Goal: Task Accomplishment & Management: Complete application form

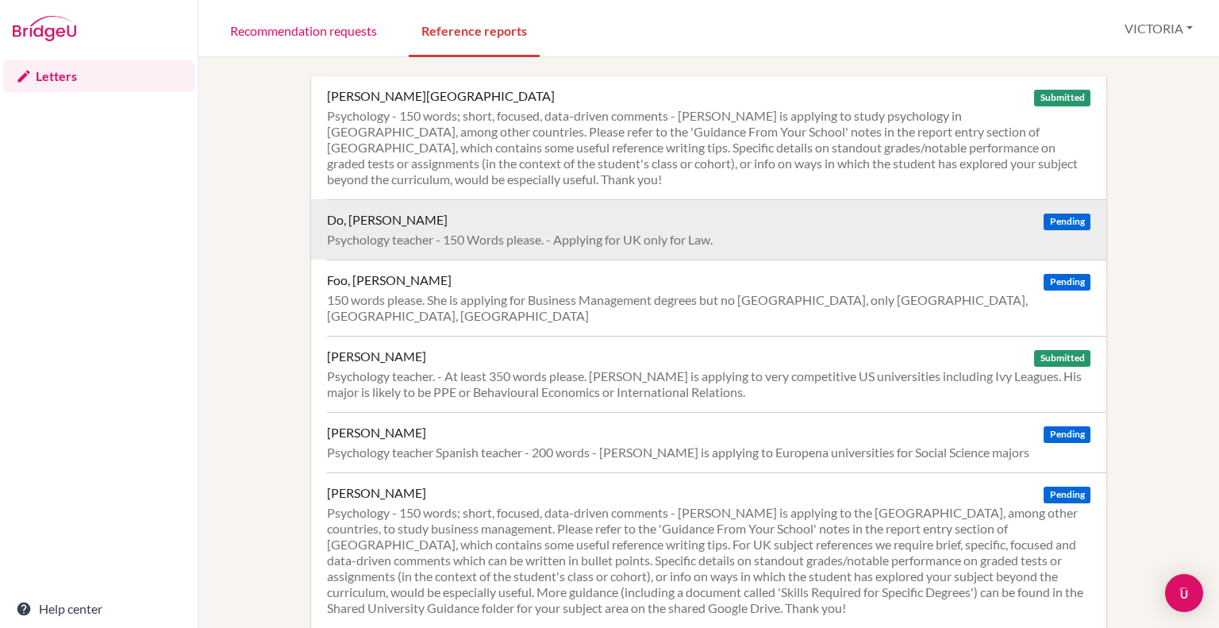
click at [1048, 212] on div "Pending" at bounding box center [1066, 220] width 46 height 16
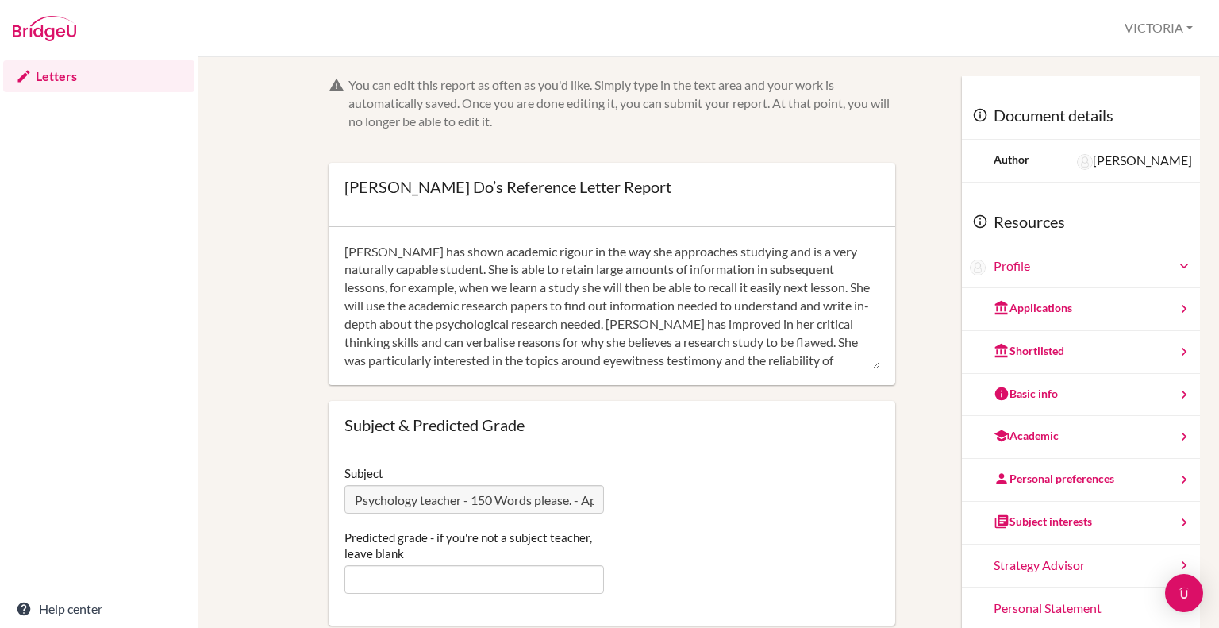
scroll to position [16, 0]
type textarea "Minh Thu has shown academic rigour in the way she approaches studying and is a …"
click at [1218, 232] on div "You can edit this report as often as you'd like. Simply type in the text area a…" at bounding box center [708, 342] width 1020 height 570
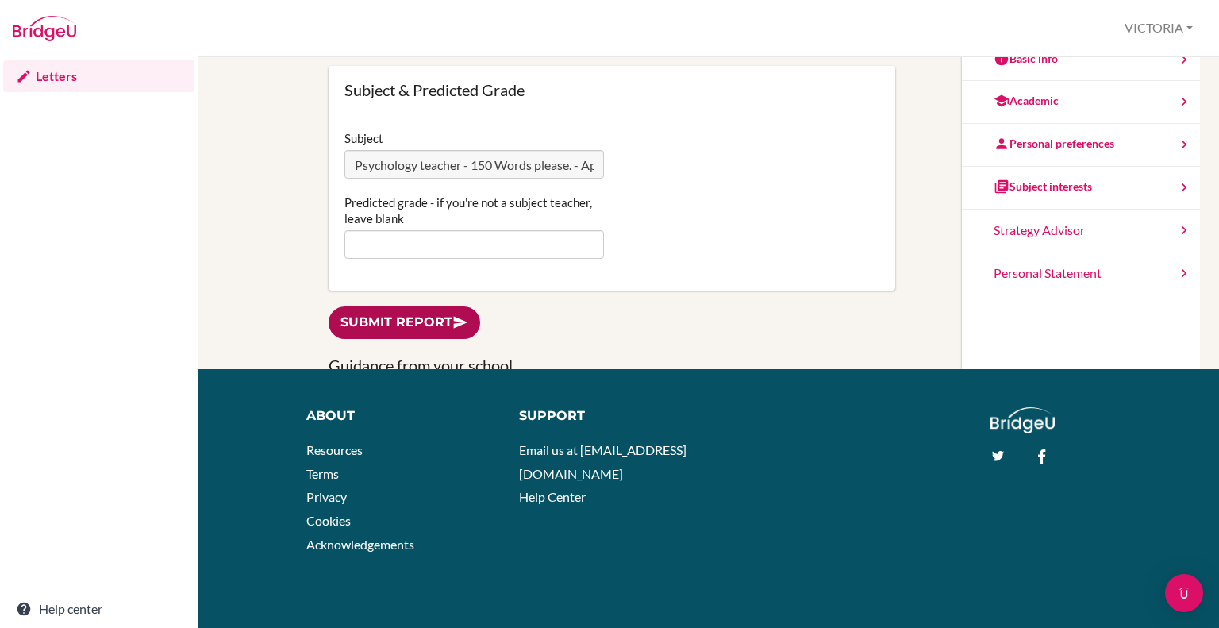
click at [436, 316] on link "Submit report" at bounding box center [404, 322] width 152 height 33
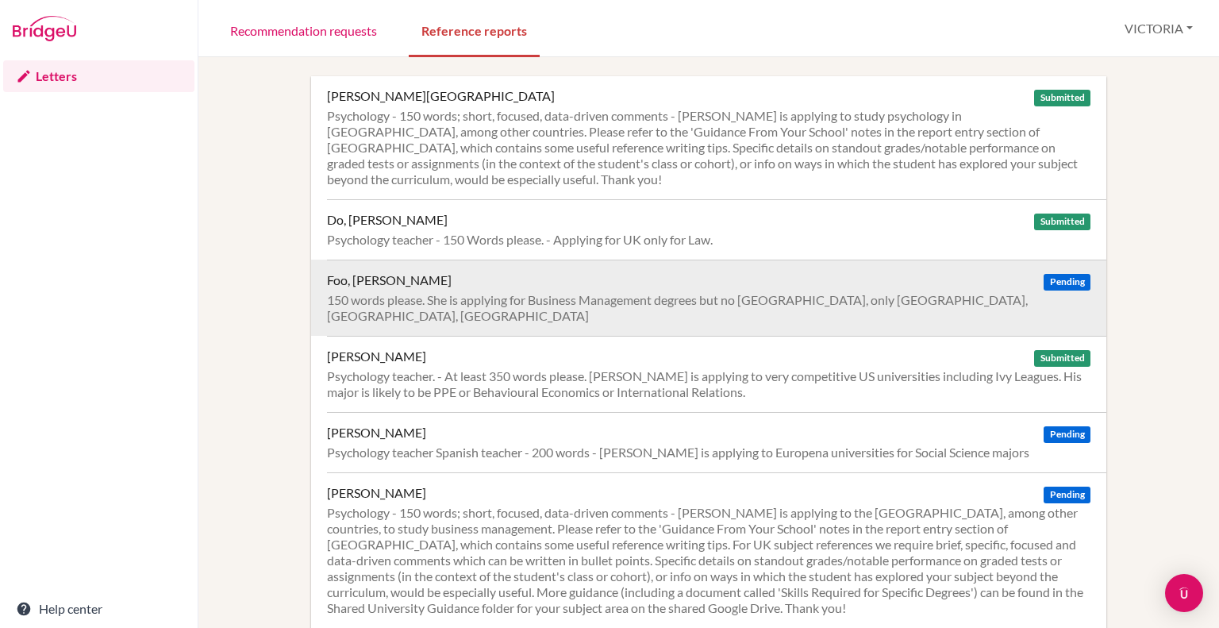
click at [841, 294] on div "150 words please. She is applying for Business Management degrees but no [GEOGR…" at bounding box center [708, 308] width 763 height 32
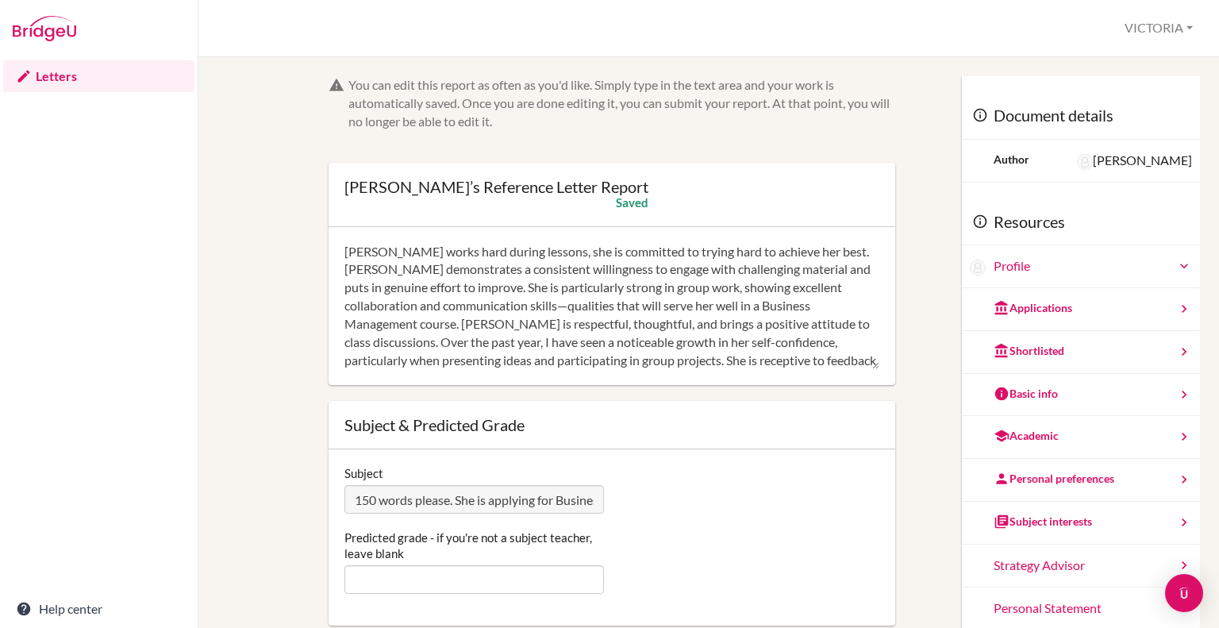
click at [808, 252] on textarea "Sheryl works hard during lessons, she is committed to trying hard to achieve he…" at bounding box center [611, 306] width 535 height 127
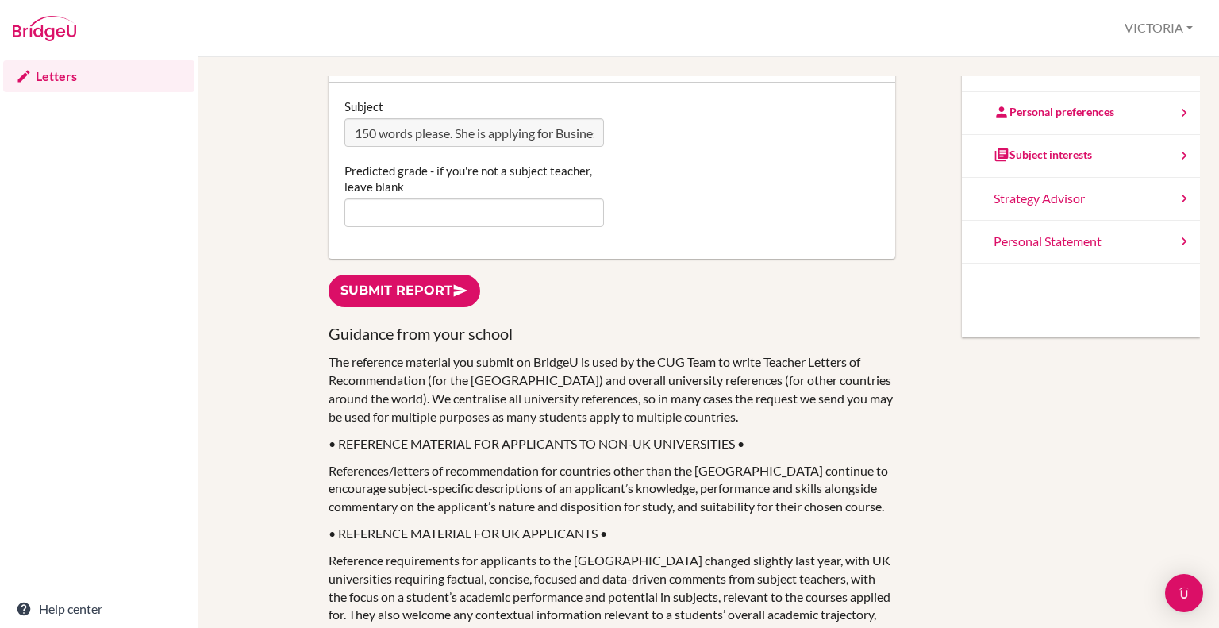
scroll to position [377, 0]
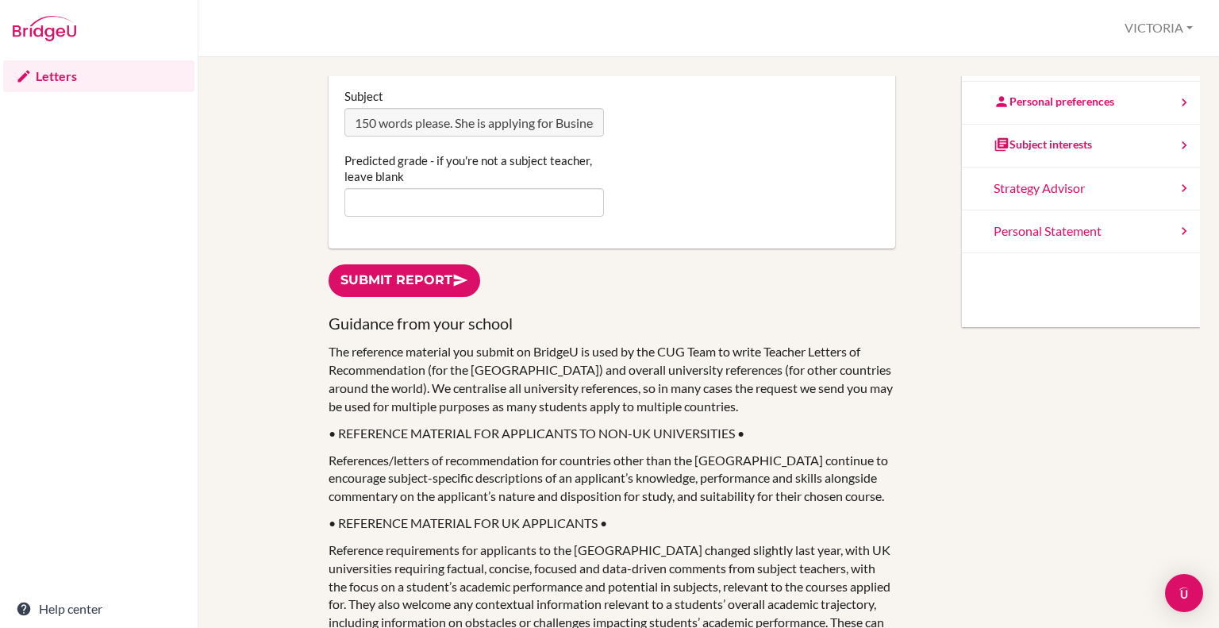
type textarea "Sheryl works hard during lessons, she is committed to trying hard to achieve he…"
click at [394, 279] on link "Submit report" at bounding box center [404, 280] width 152 height 33
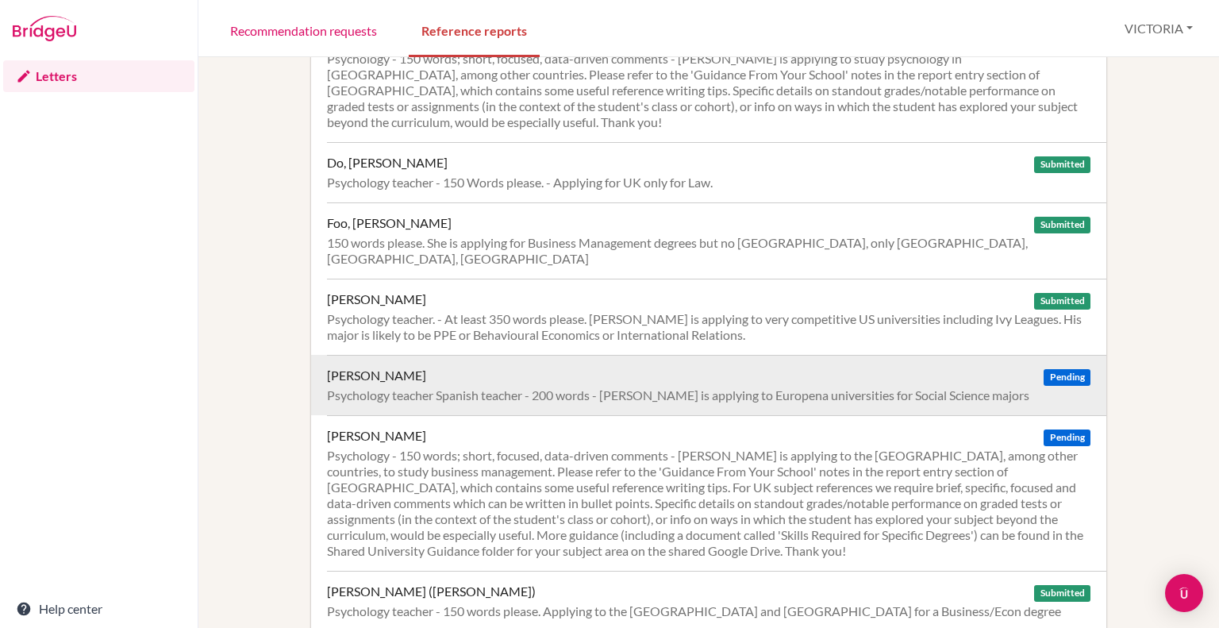
scroll to position [56, 0]
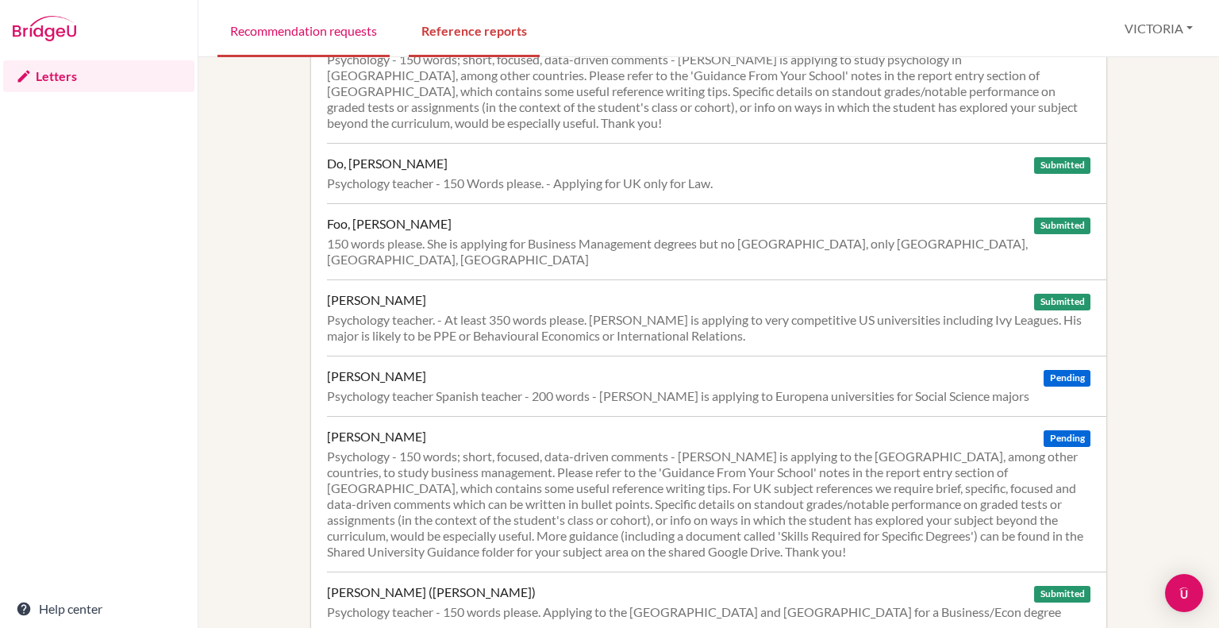
click at [278, 26] on link "Recommendation requests" at bounding box center [303, 29] width 172 height 55
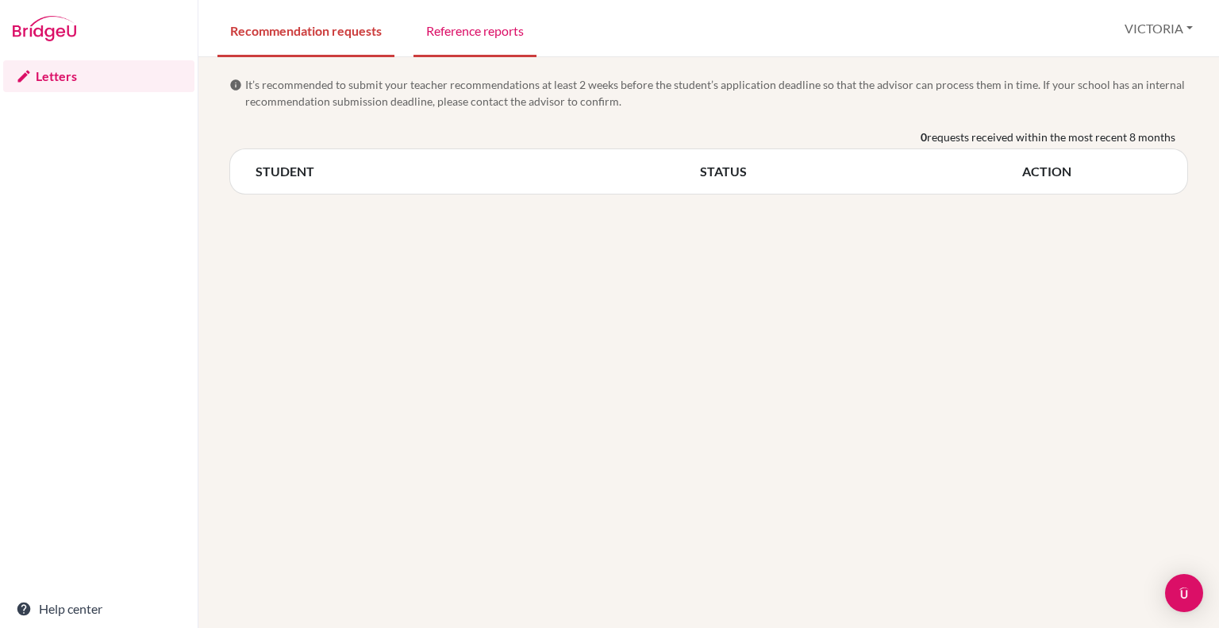
click at [453, 32] on link "Reference reports" at bounding box center [474, 29] width 123 height 55
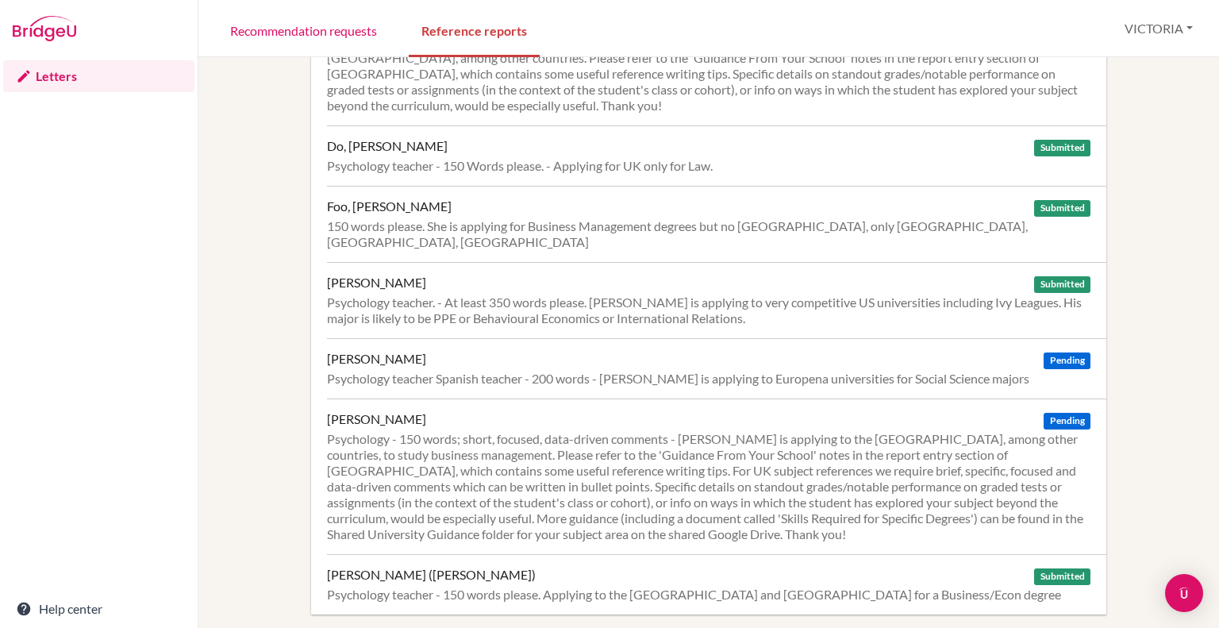
scroll to position [86, 0]
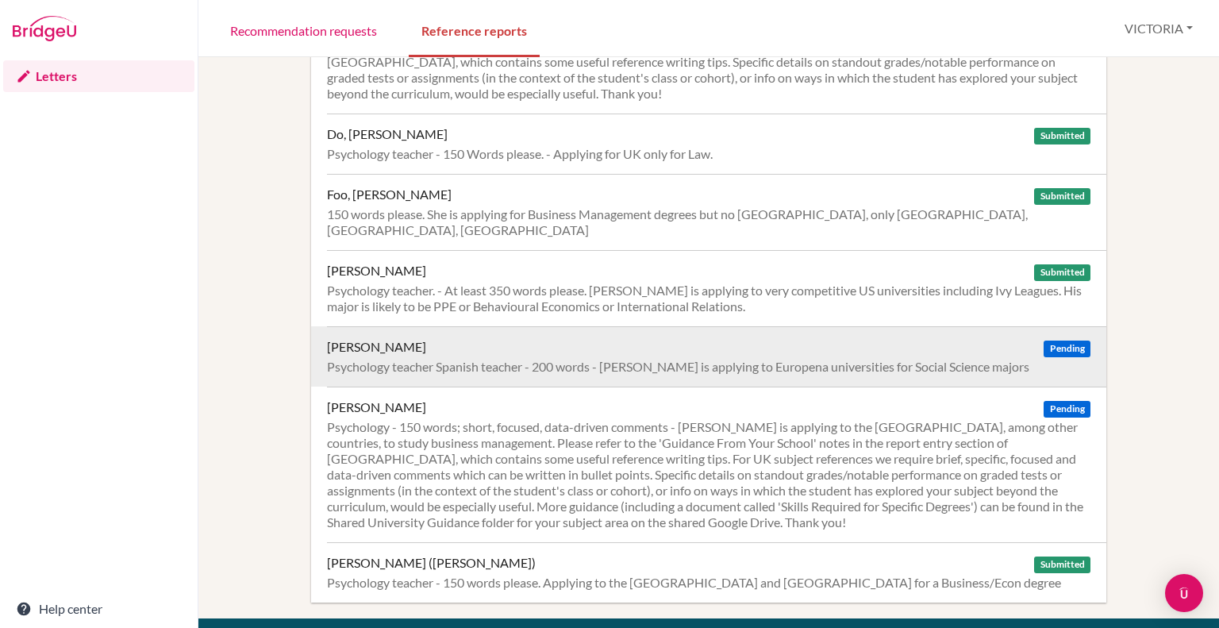
click at [387, 359] on div "Psychology teacher Spanish teacher - 200 words - [PERSON_NAME] is applying to E…" at bounding box center [708, 367] width 763 height 16
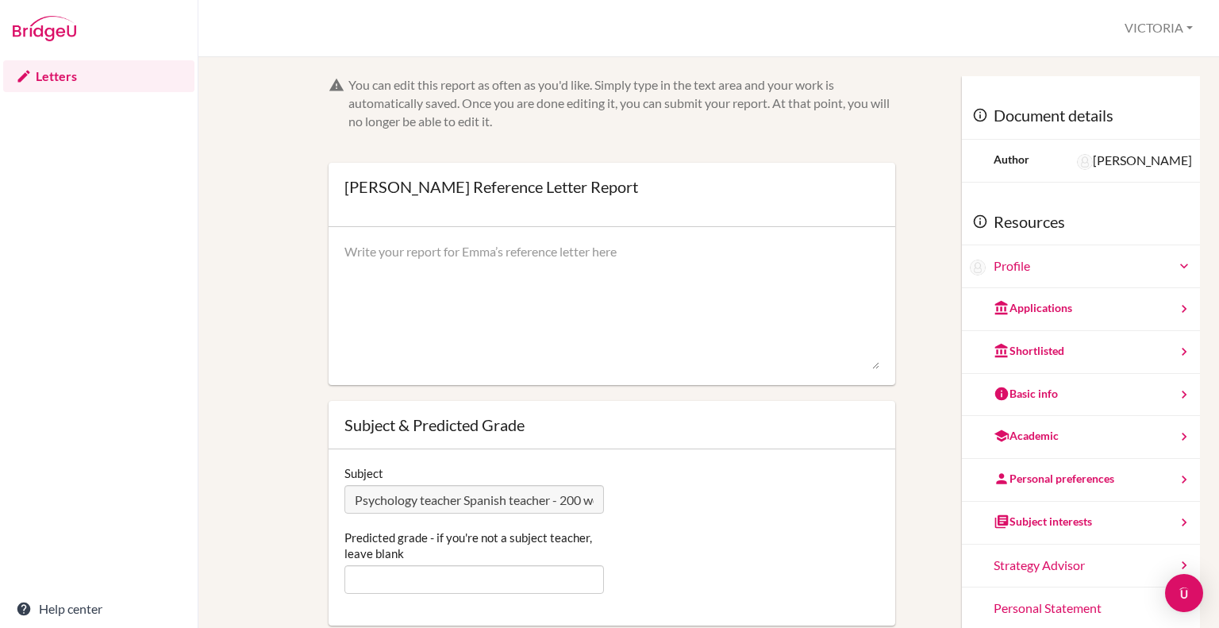
click at [567, 264] on textarea at bounding box center [611, 306] width 535 height 127
paste textarea "Emma is a delight to teach and has shown genuine enthusiasm for the subject of …"
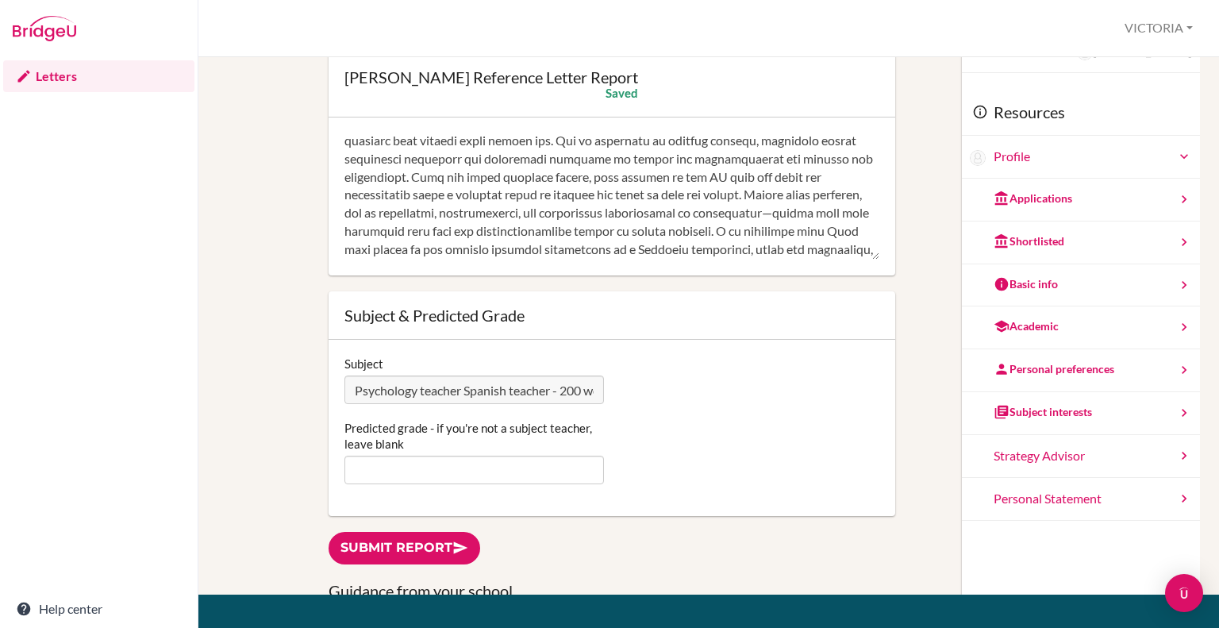
scroll to position [213, 0]
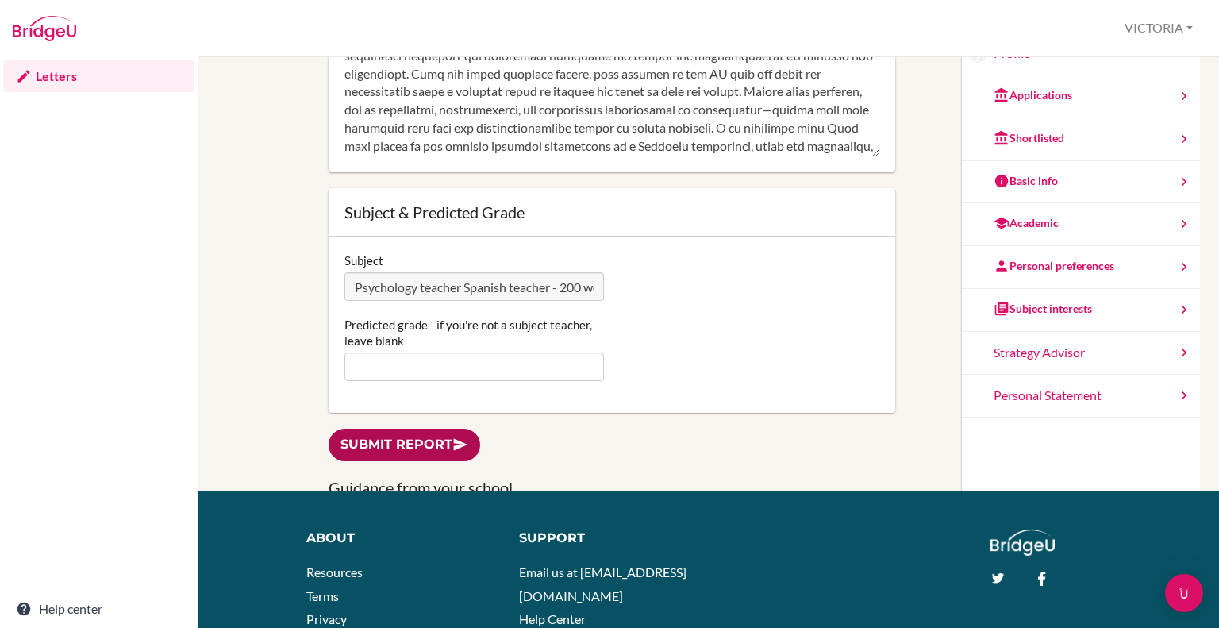
type textarea "Emma is a delight to teach and has shown genuine enthusiasm for the subject of …"
click at [385, 447] on link "Submit report" at bounding box center [404, 444] width 152 height 33
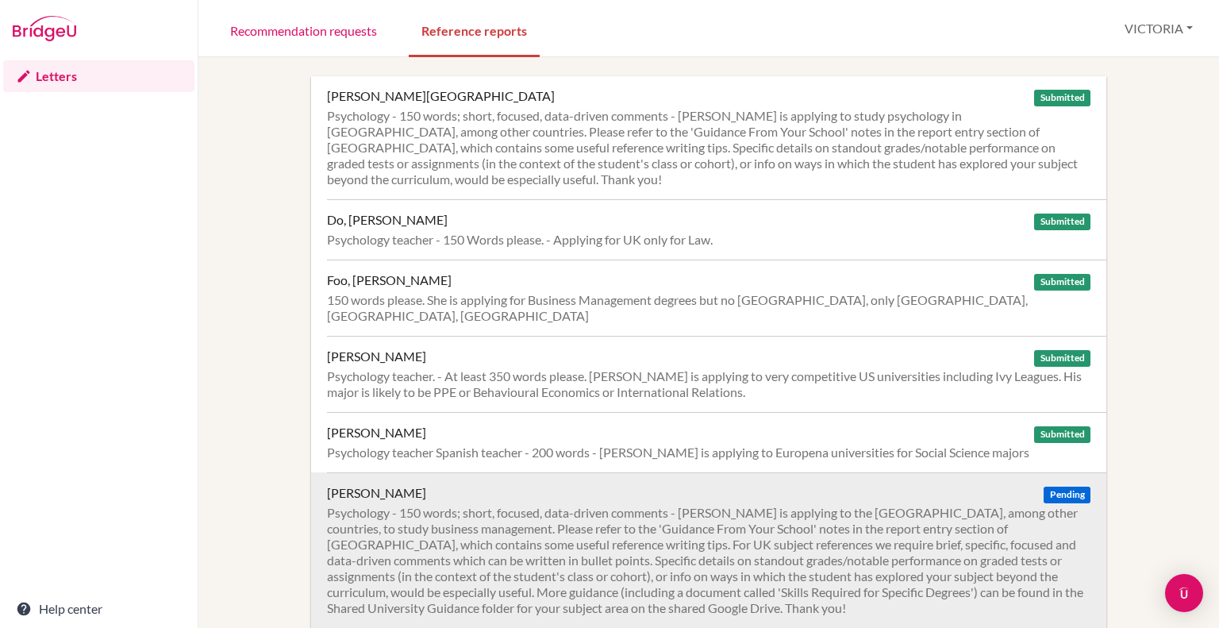
click at [635, 526] on div "Psychology - 150 words; short, focused, data-driven comments - [PERSON_NAME] is…" at bounding box center [708, 560] width 763 height 111
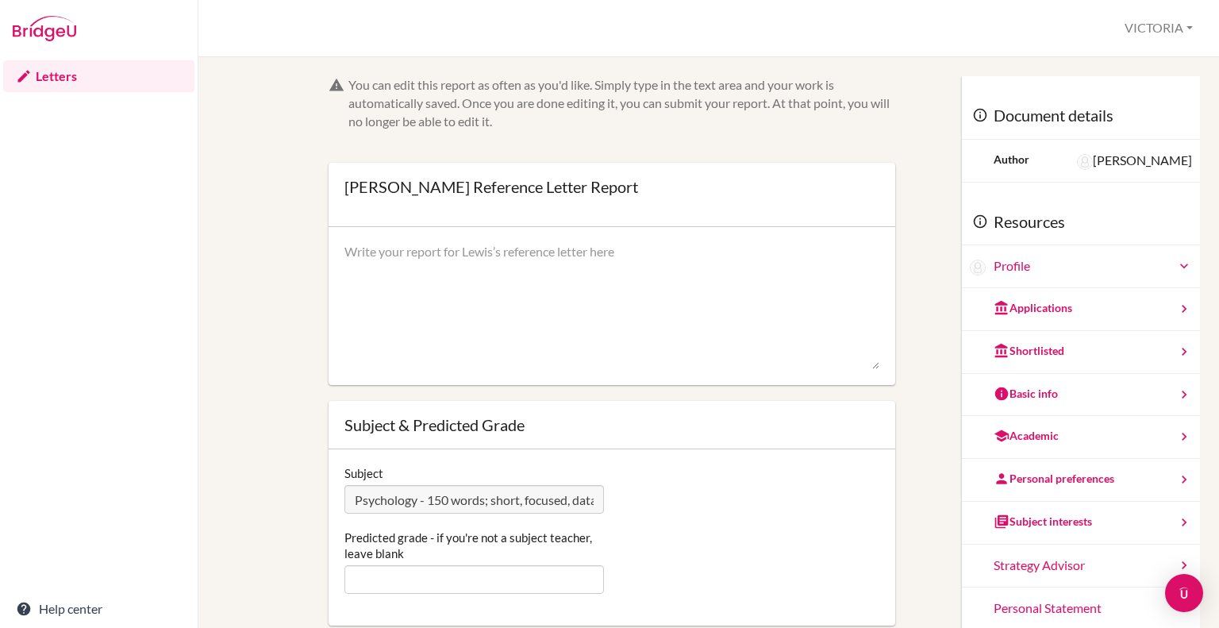
click at [382, 277] on textarea at bounding box center [611, 306] width 535 height 127
click at [400, 283] on textarea at bounding box center [611, 306] width 535 height 127
paste textarea "Lewis is an academically capable and thoughtful student with a strong potential…"
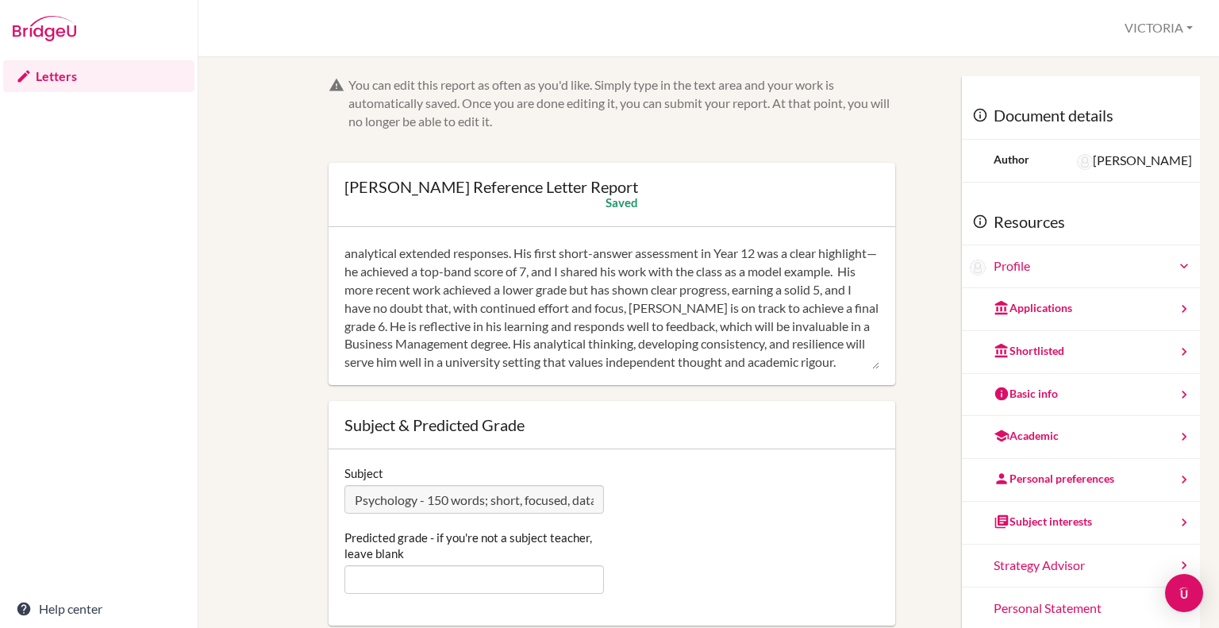
scroll to position [54, 0]
click at [816, 306] on textarea "Lewis is an academically capable and thoughtful student with a strong potential…" at bounding box center [611, 306] width 535 height 127
click at [755, 393] on form "You can edit this report as often as you'd like. Simply type in the text area a…" at bounding box center [611, 350] width 566 height 549
click at [732, 326] on textarea "Lewis is an academically capable and thoughtful student with a strong potential…" at bounding box center [611, 306] width 535 height 127
click at [713, 342] on textarea "Lewis is an academically capable and thoughtful student with a strong potential…" at bounding box center [611, 306] width 535 height 127
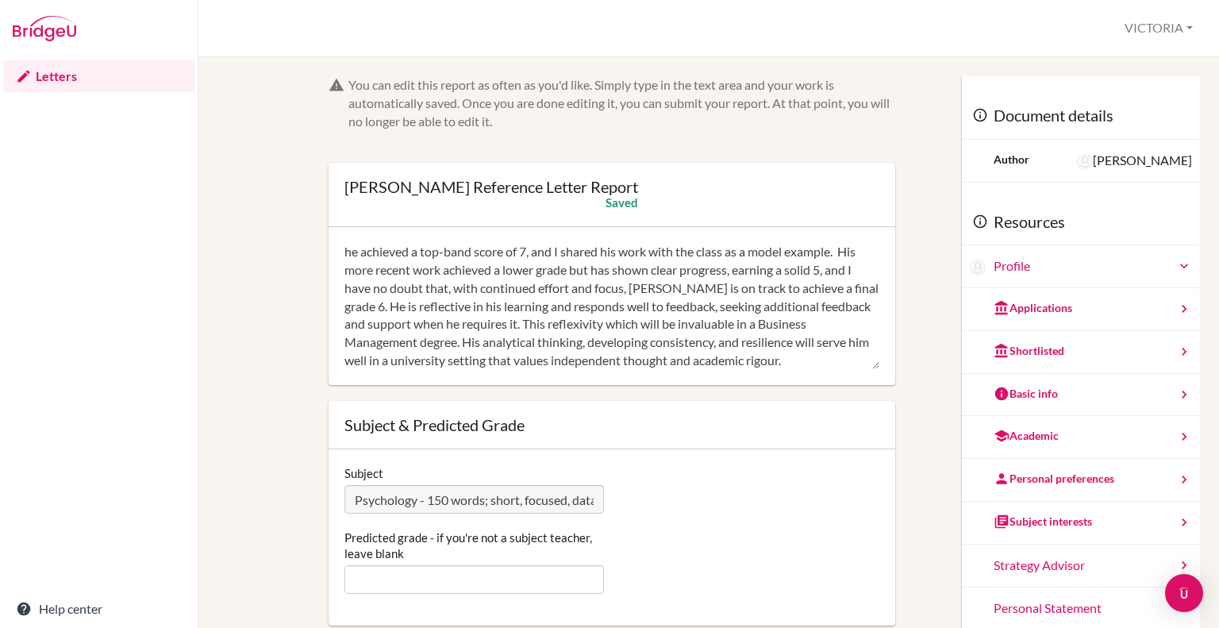
drag, startPoint x: 797, startPoint y: 326, endPoint x: 765, endPoint y: 324, distance: 31.8
click at [765, 324] on textarea "Lewis is an academically capable and thoughtful student with a strong potential…" at bounding box center [611, 306] width 535 height 127
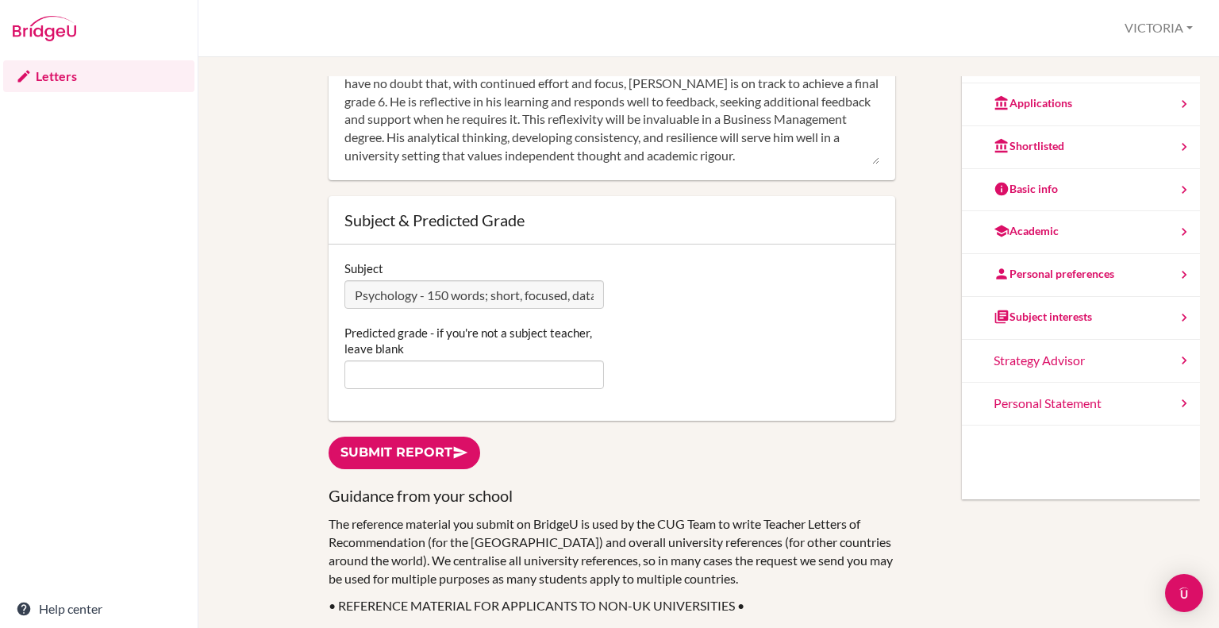
scroll to position [207, 0]
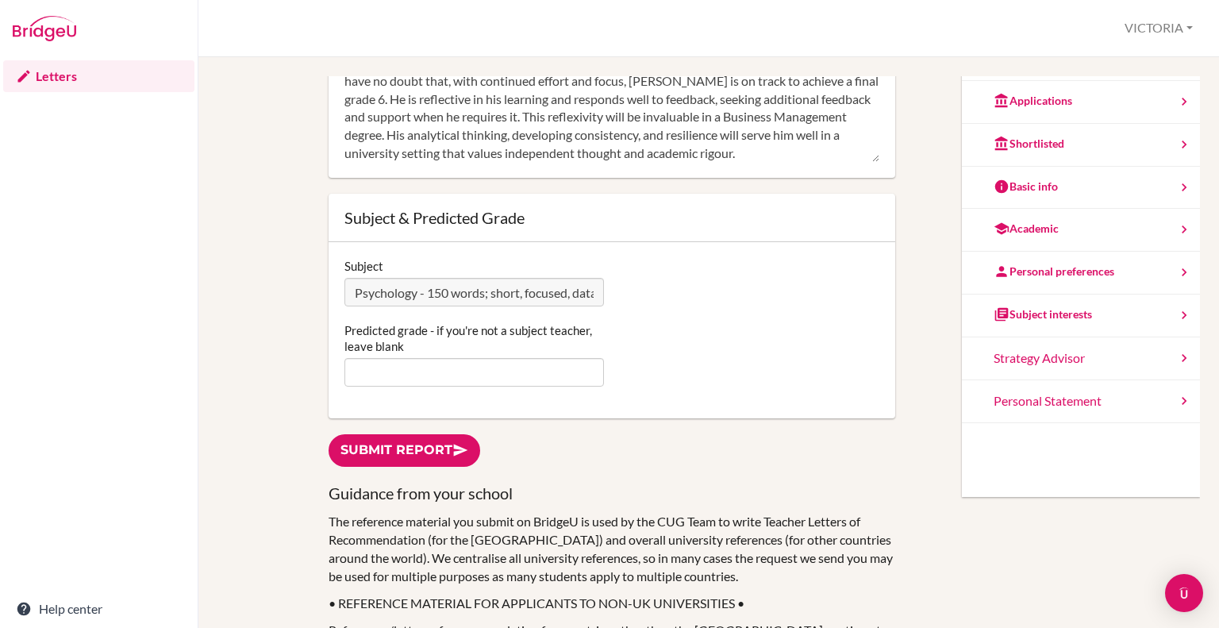
type textarea "Lewis is an academically capable and thoughtful student with a strong potential…"
click at [424, 465] on link "Submit report" at bounding box center [404, 450] width 152 height 33
